Goal: Task Accomplishment & Management: Manage account settings

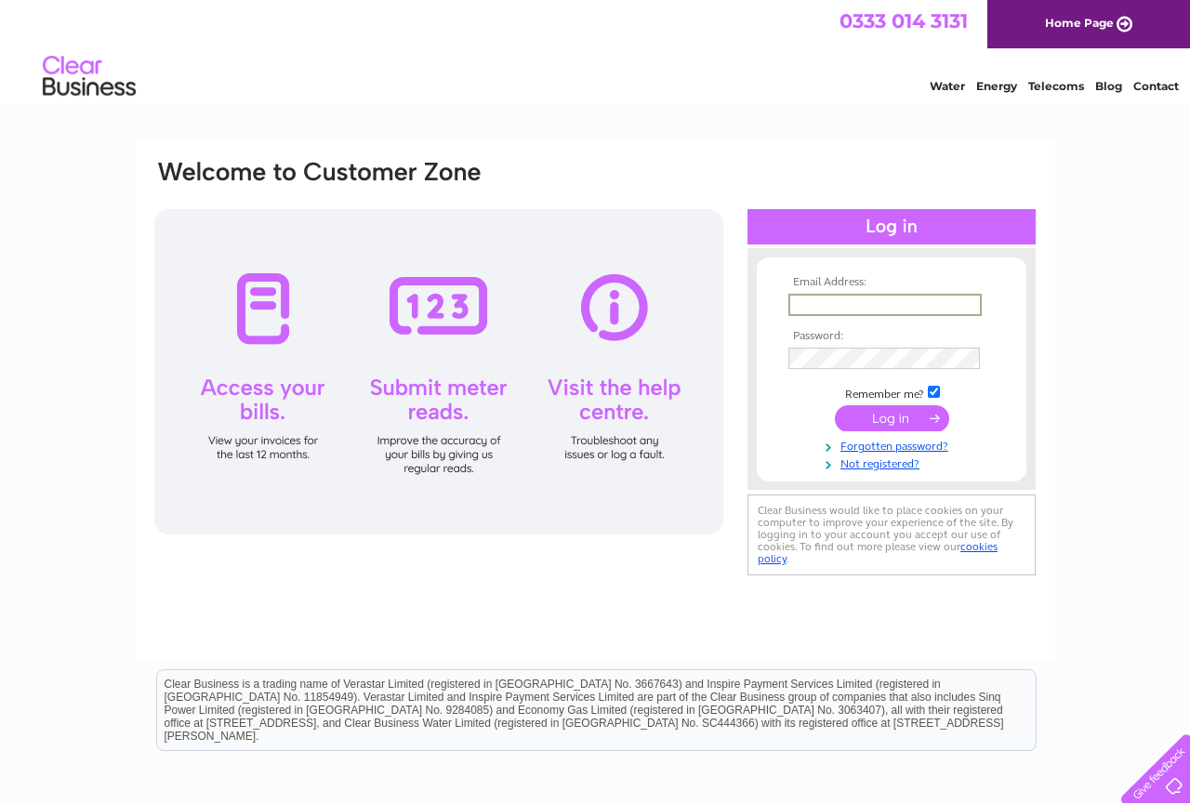
click at [850, 308] on input "text" at bounding box center [884, 305] width 193 height 22
type input "mikebarker@diagimaging.com"
click at [887, 402] on tbody "Email Address: mikebarker@diagimaging.com Password: Remember me?" at bounding box center [892, 373] width 216 height 195
click at [890, 410] on input "submit" at bounding box center [892, 416] width 114 height 26
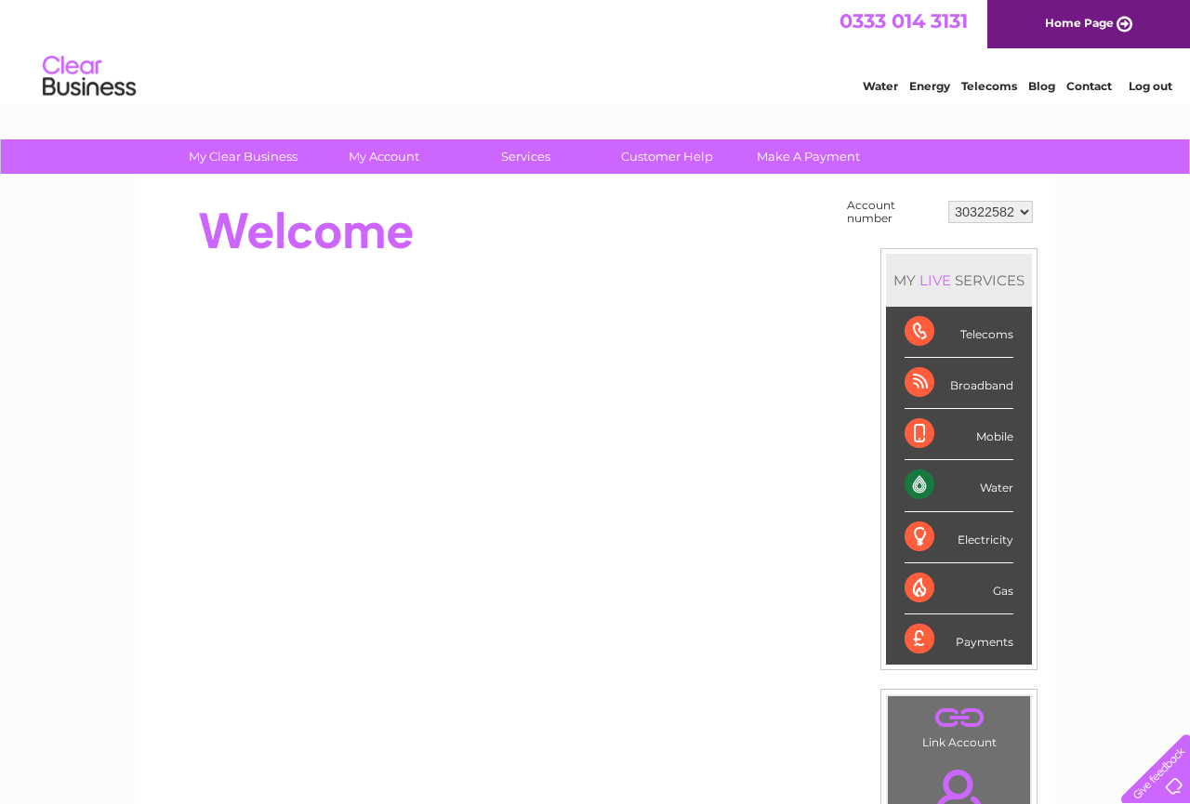
click at [986, 638] on div "Payments" at bounding box center [958, 639] width 109 height 50
click at [924, 638] on div "Payments" at bounding box center [958, 639] width 109 height 50
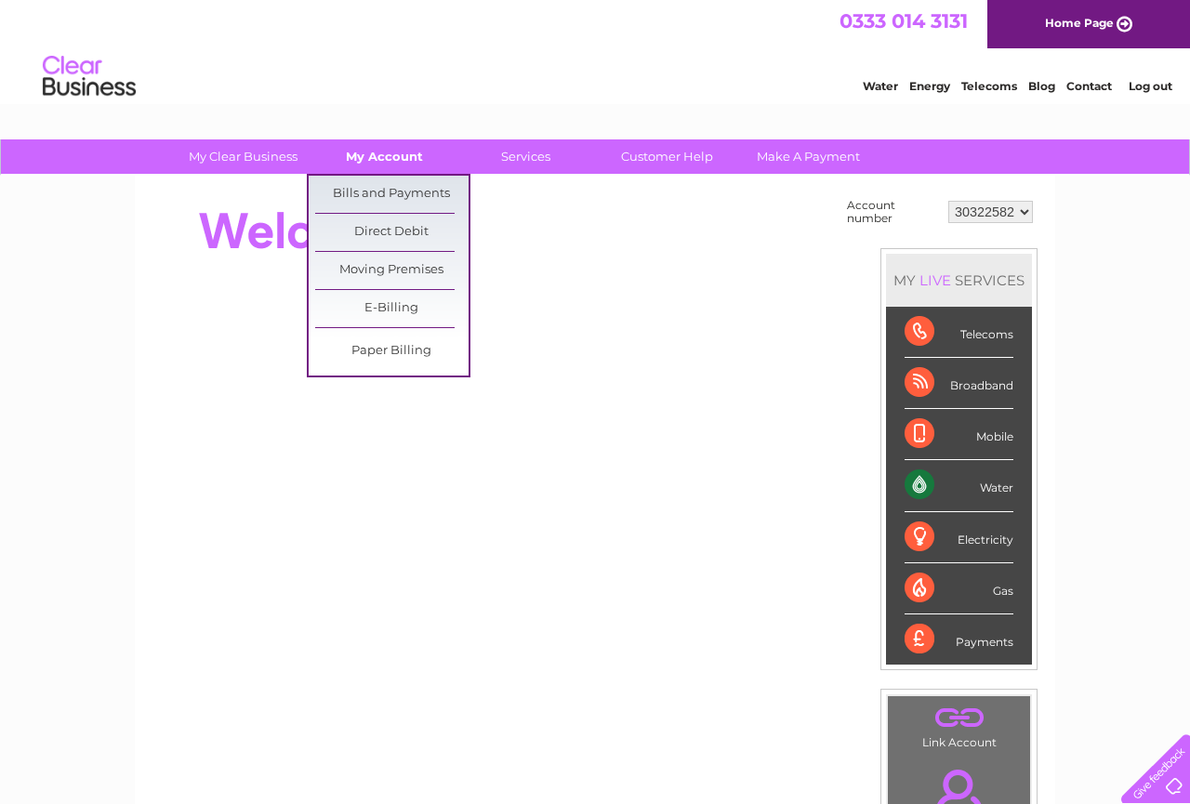
click at [396, 154] on link "My Account" at bounding box center [384, 156] width 153 height 34
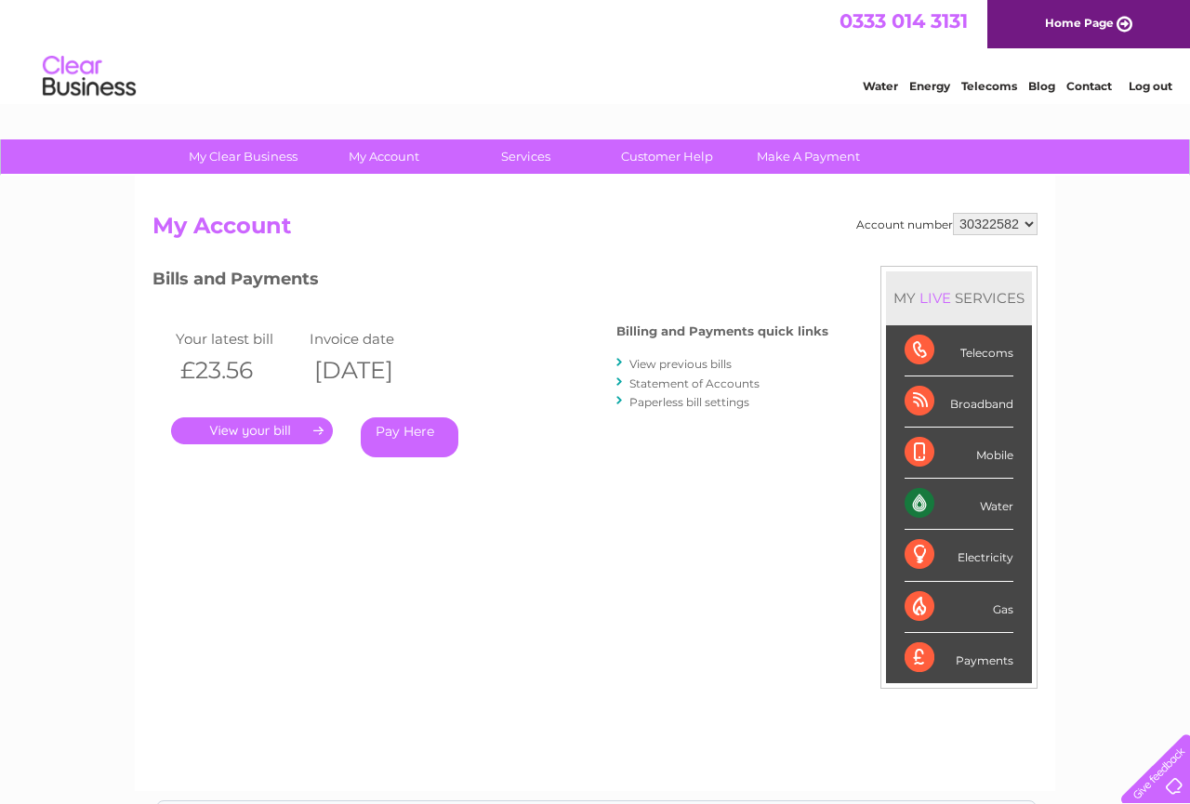
click at [425, 442] on link "Pay Here" at bounding box center [410, 437] width 98 height 40
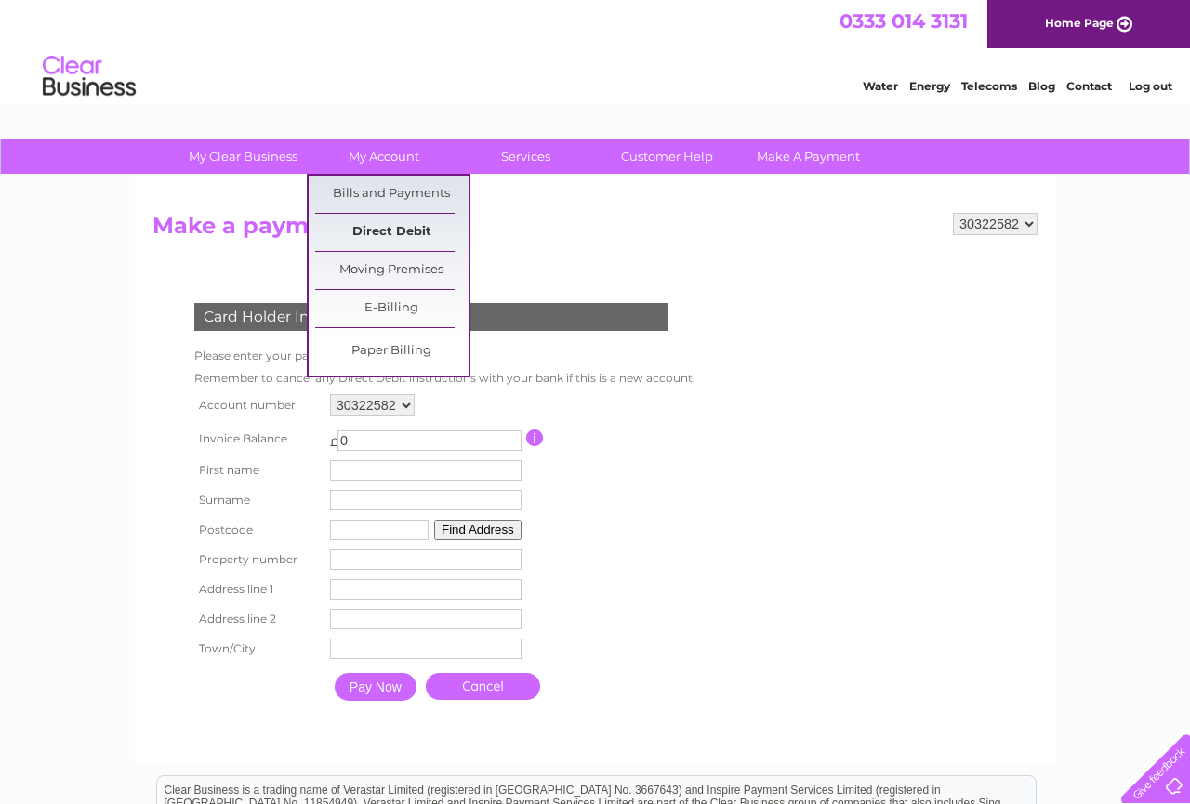
click at [382, 227] on link "Direct Debit" at bounding box center [391, 232] width 153 height 37
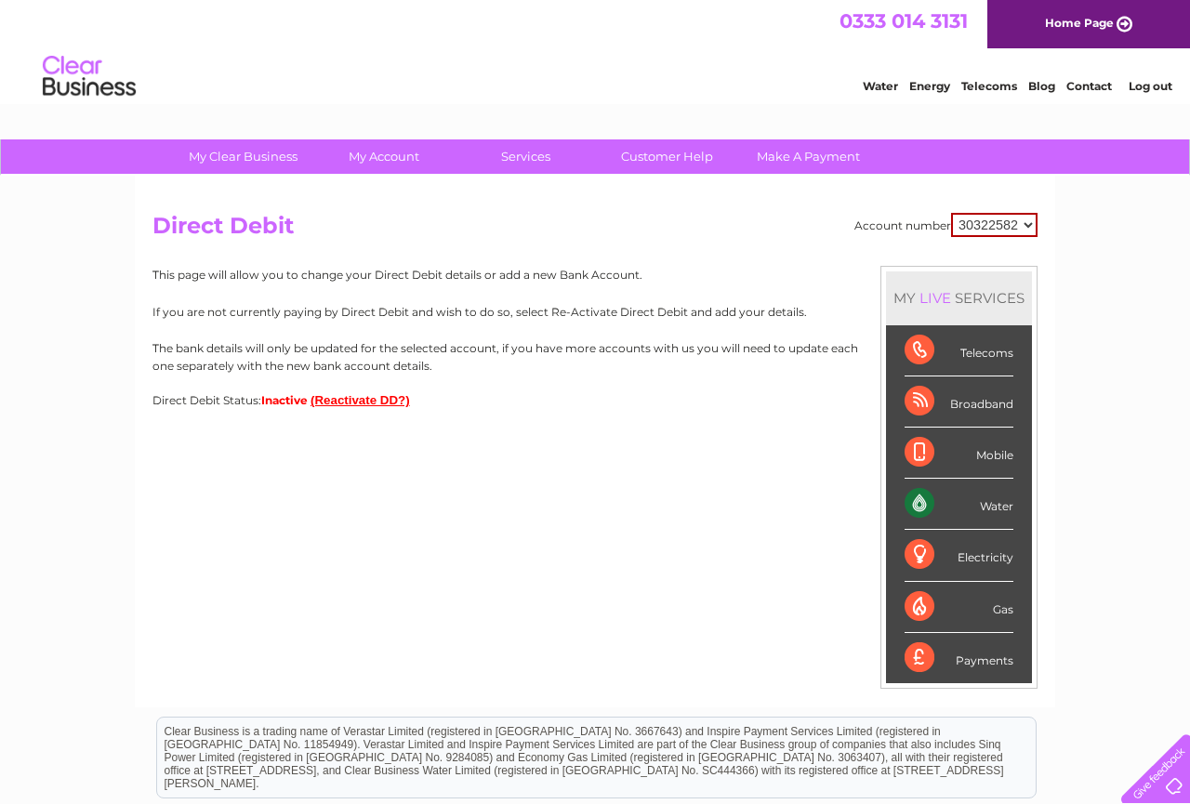
click at [358, 400] on button "(Reactivate DD?)" at bounding box center [359, 400] width 99 height 14
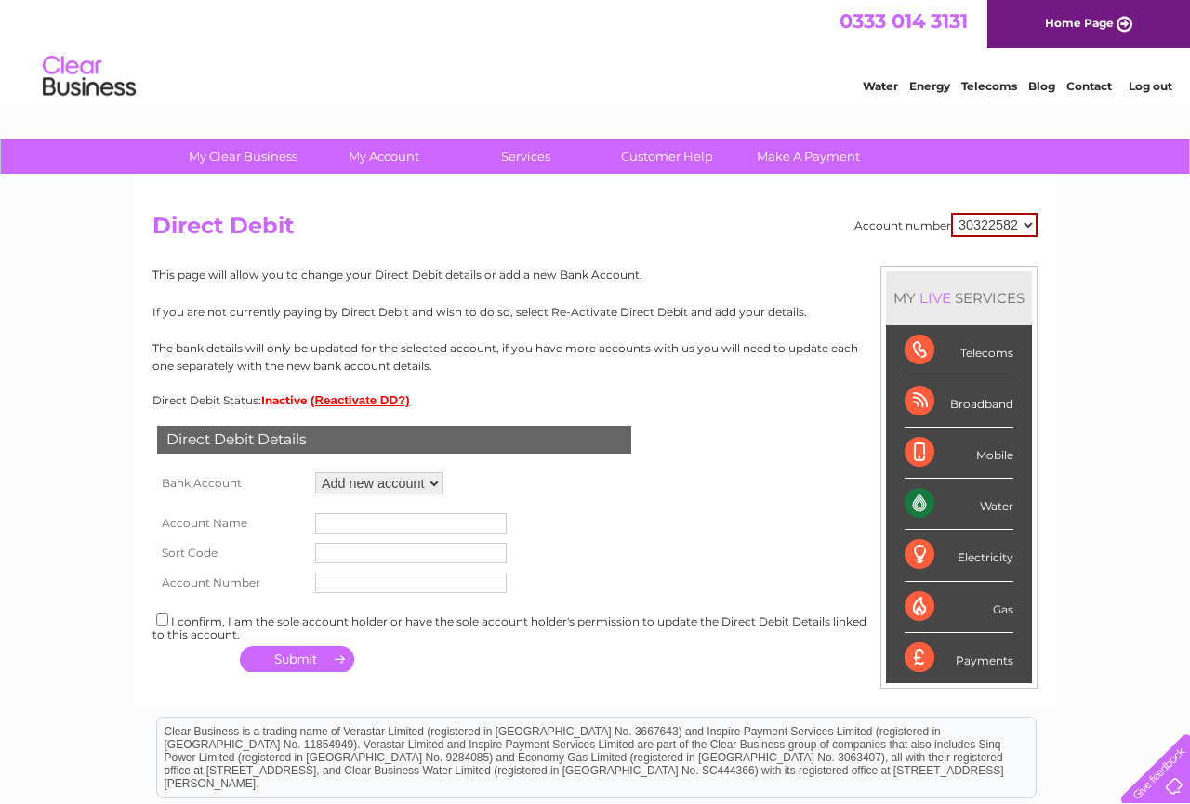
select select "1543735"
click option "****3139" at bounding box center [0, 0] width 0 height 0
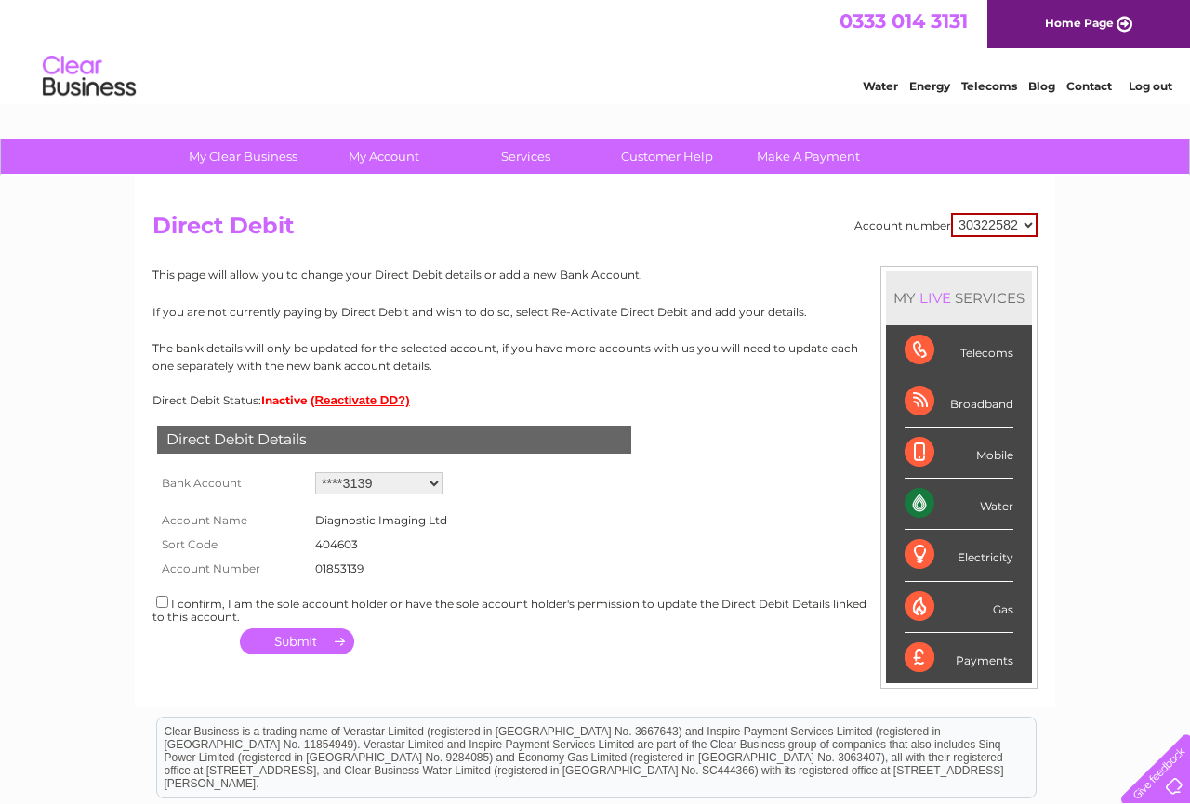
click at [164, 603] on input "checkbox" at bounding box center [162, 602] width 12 height 12
checkbox input "true"
click at [321, 636] on button "button" at bounding box center [297, 641] width 114 height 26
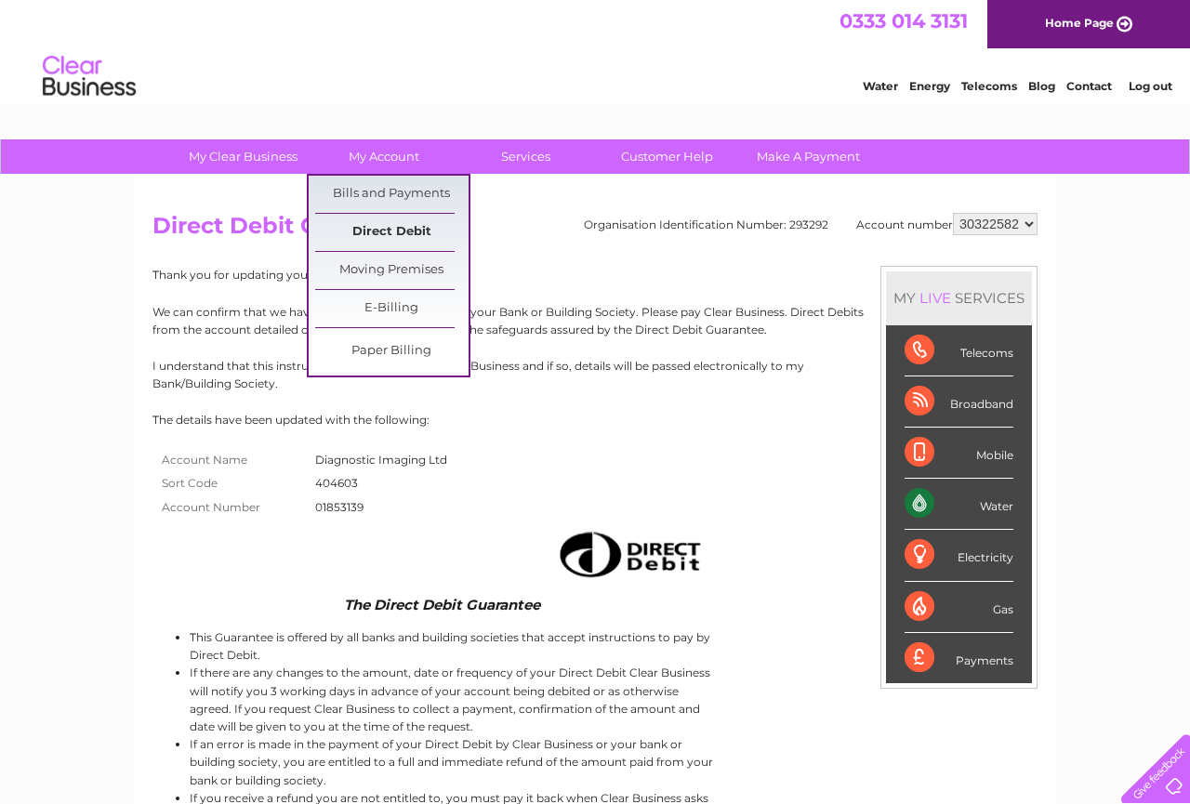
click at [380, 224] on link "Direct Debit" at bounding box center [391, 232] width 153 height 37
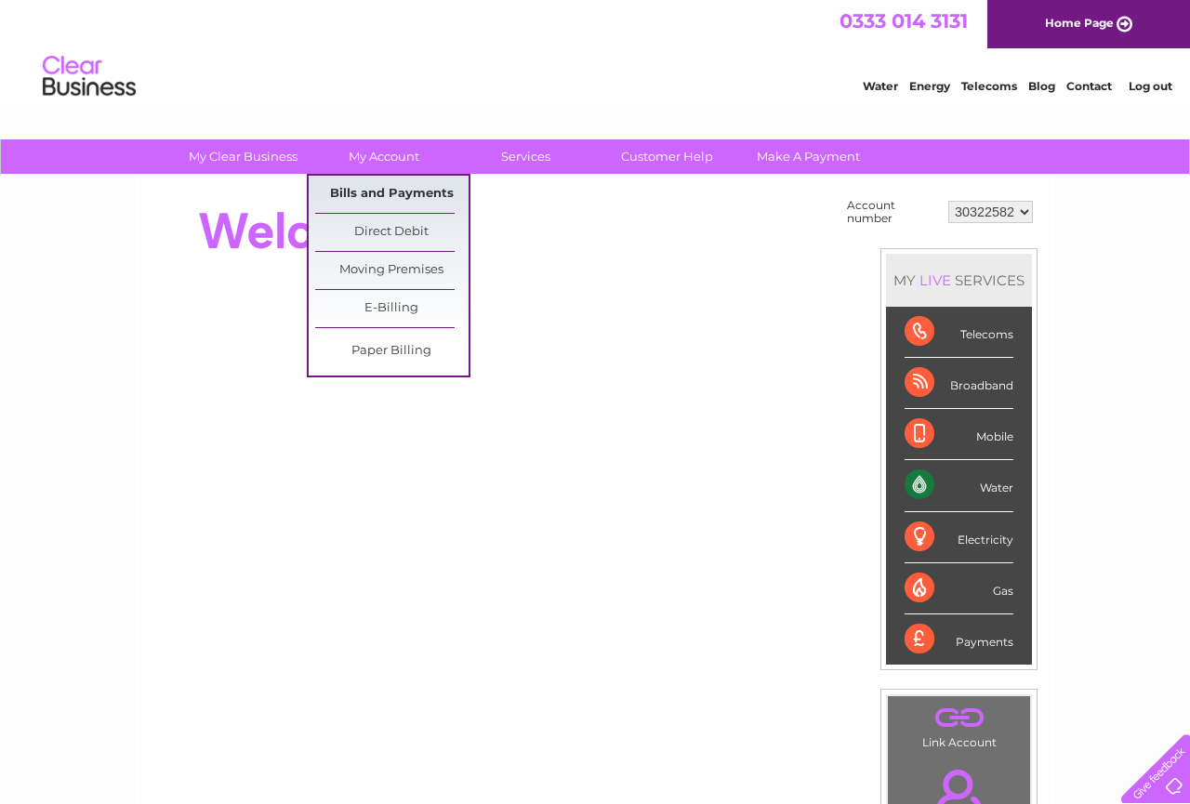
click at [374, 189] on link "Bills and Payments" at bounding box center [391, 194] width 153 height 37
click at [369, 189] on link "Bills and Payments" at bounding box center [391, 194] width 153 height 37
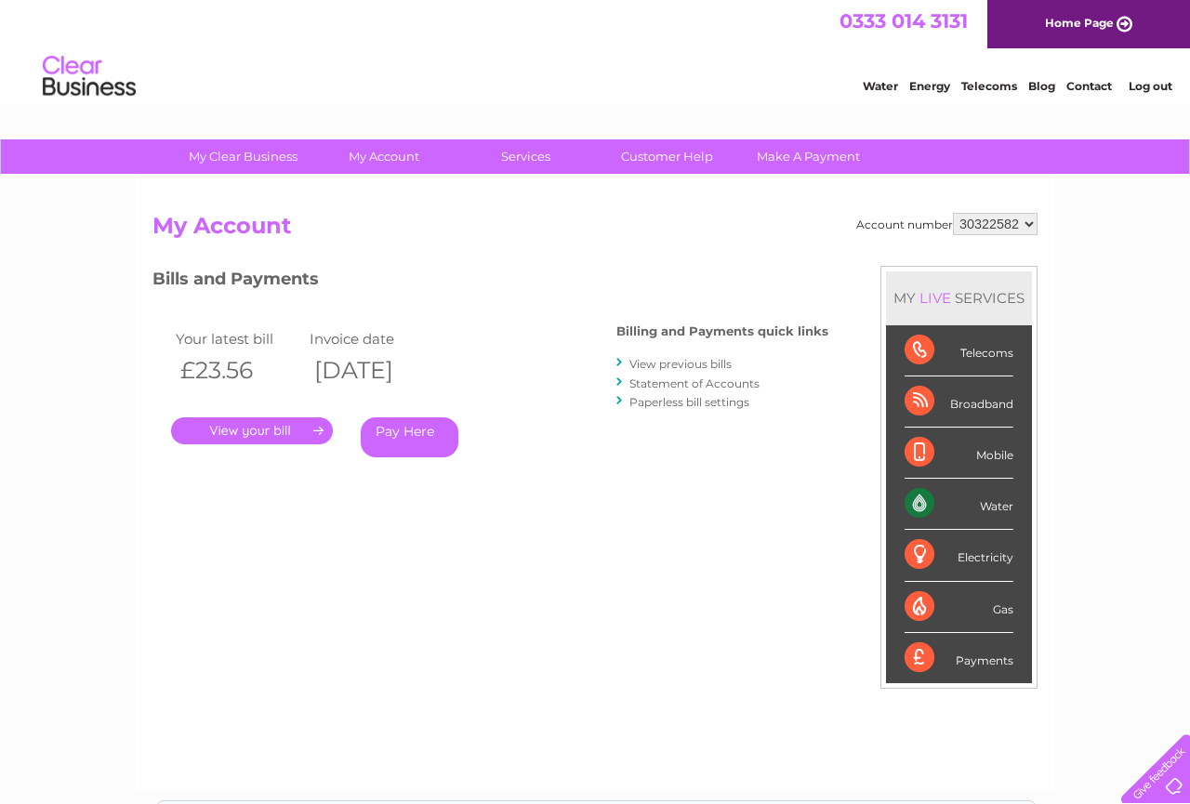
click at [662, 363] on link "View previous bills" at bounding box center [680, 364] width 102 height 14
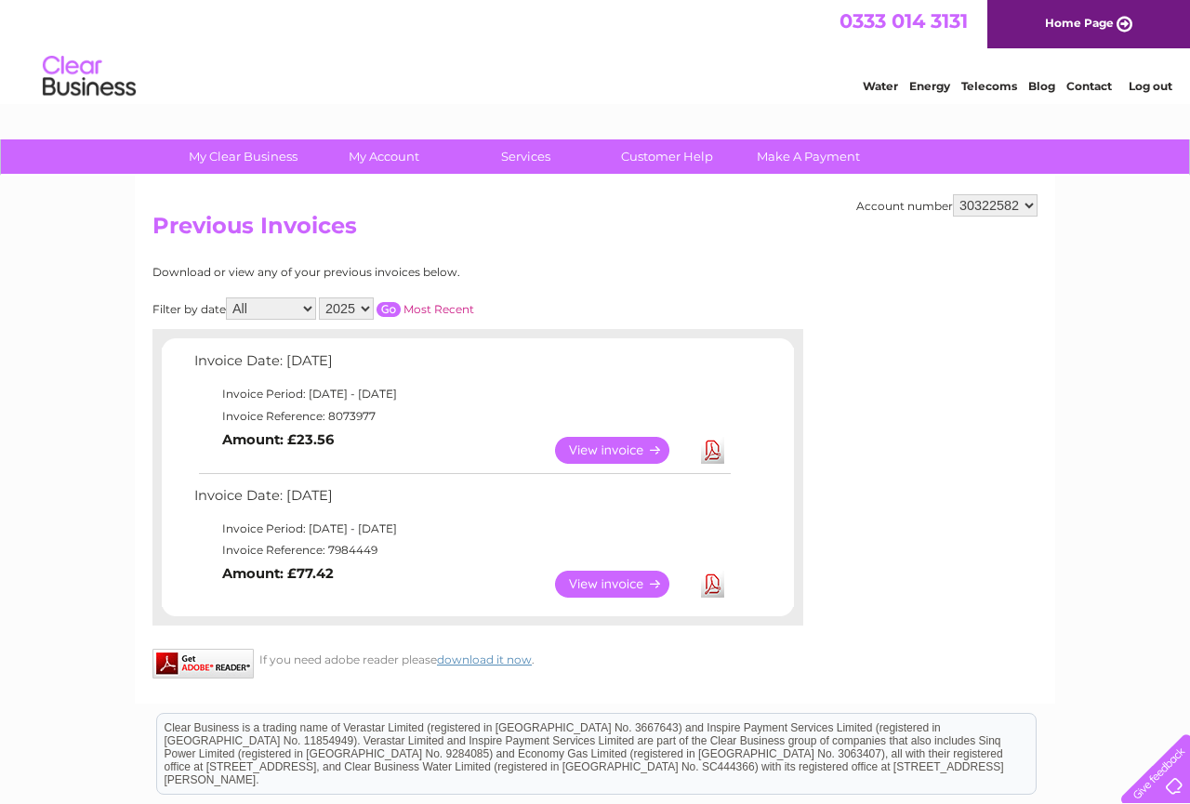
click at [653, 448] on link "View" at bounding box center [623, 450] width 137 height 27
click at [606, 587] on link "View" at bounding box center [623, 584] width 137 height 27
click at [586, 448] on link "View" at bounding box center [623, 450] width 137 height 27
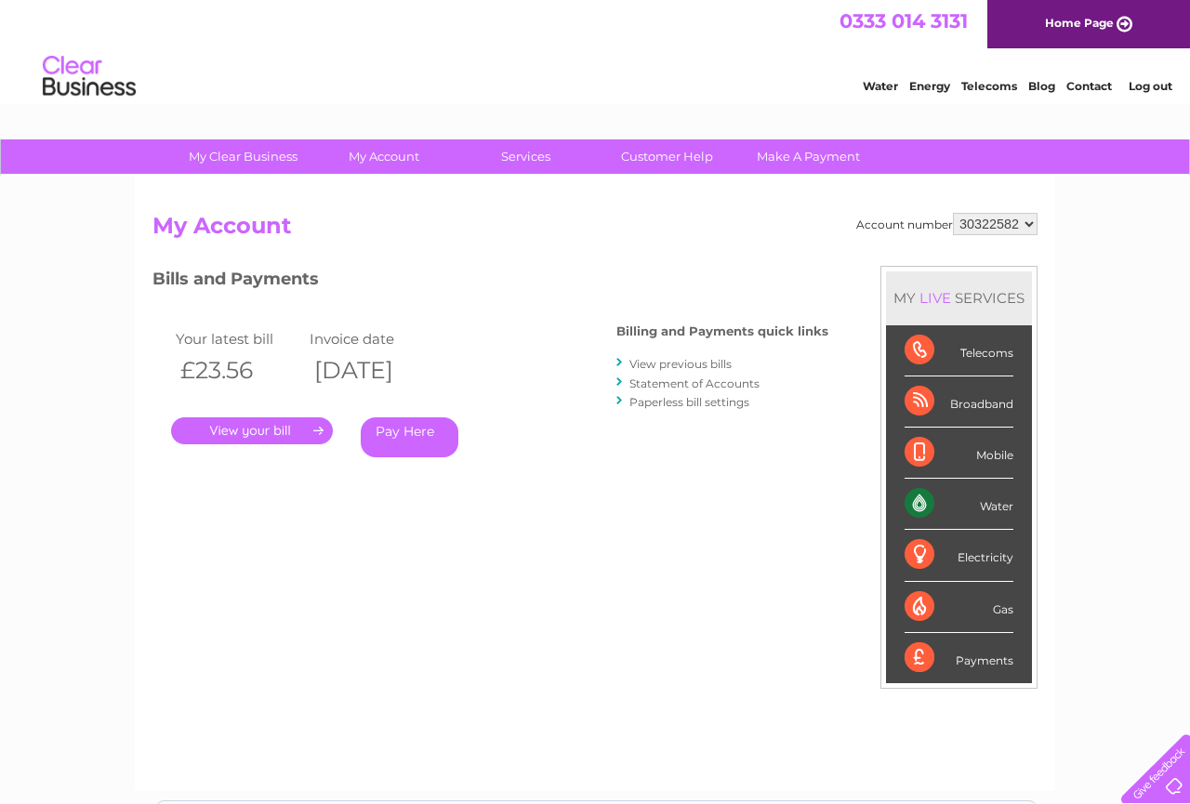
click at [672, 381] on link "Statement of Accounts" at bounding box center [694, 383] width 130 height 14
